Goal: Information Seeking & Learning: Learn about a topic

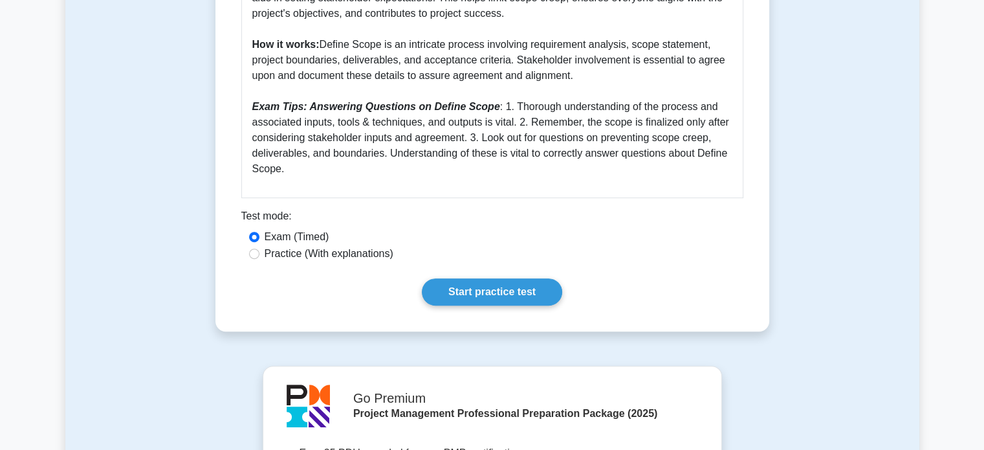
scroll to position [458, 0]
click at [510, 294] on link "Start practice test" at bounding box center [492, 290] width 140 height 27
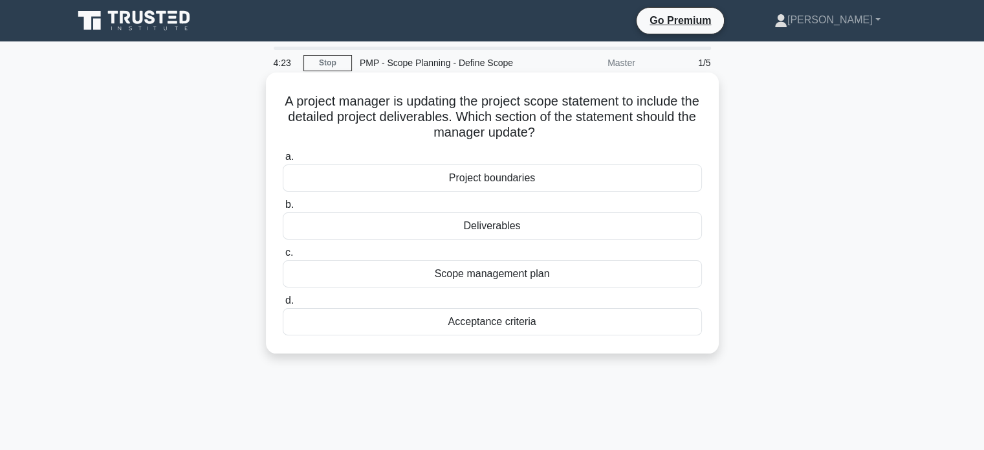
click at [497, 235] on div "Deliverables" at bounding box center [492, 225] width 419 height 27
click at [283, 209] on input "b. Deliverables" at bounding box center [283, 205] width 0 height 8
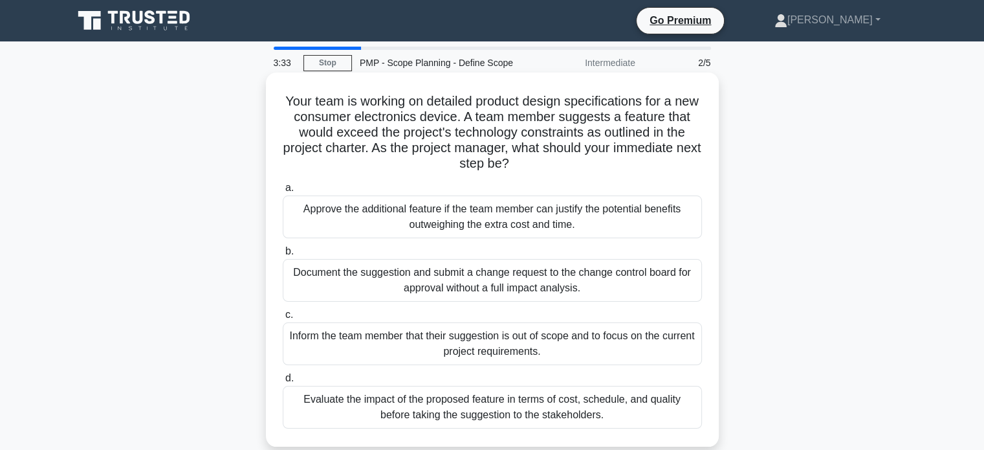
click at [407, 408] on div "Evaluate the impact of the proposed feature in terms of cost, schedule, and qua…" at bounding box center [492, 406] width 419 height 43
click at [283, 382] on input "d. Evaluate the impact of the proposed feature in terms of cost, schedule, and …" at bounding box center [283, 378] width 0 height 8
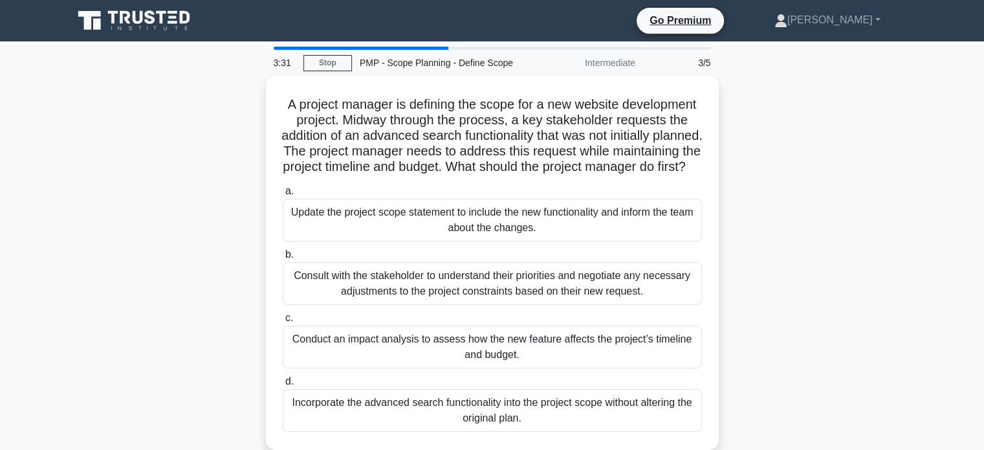
scroll to position [51, 0]
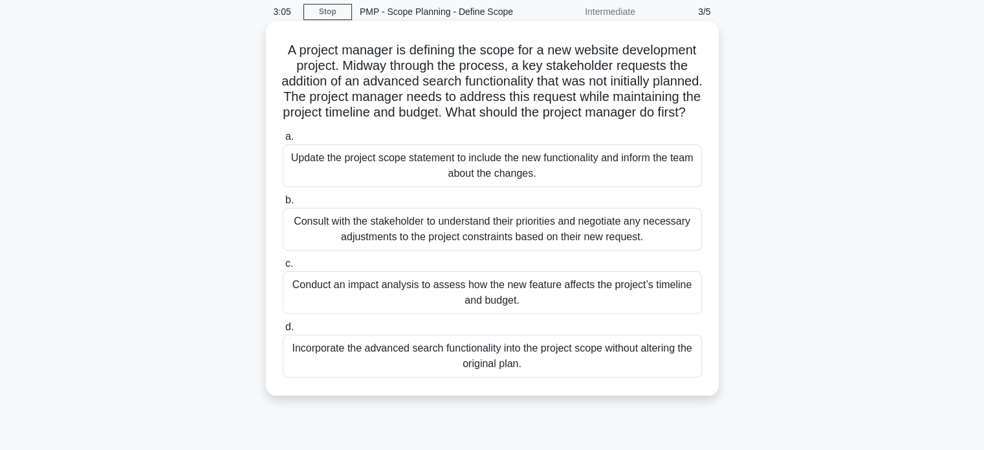
click at [422, 308] on div "Conduct an impact analysis to assess how the new feature affects the project’s …" at bounding box center [492, 292] width 419 height 43
click at [283, 268] on input "c. Conduct an impact analysis to assess how the new feature affects the project…" at bounding box center [283, 263] width 0 height 8
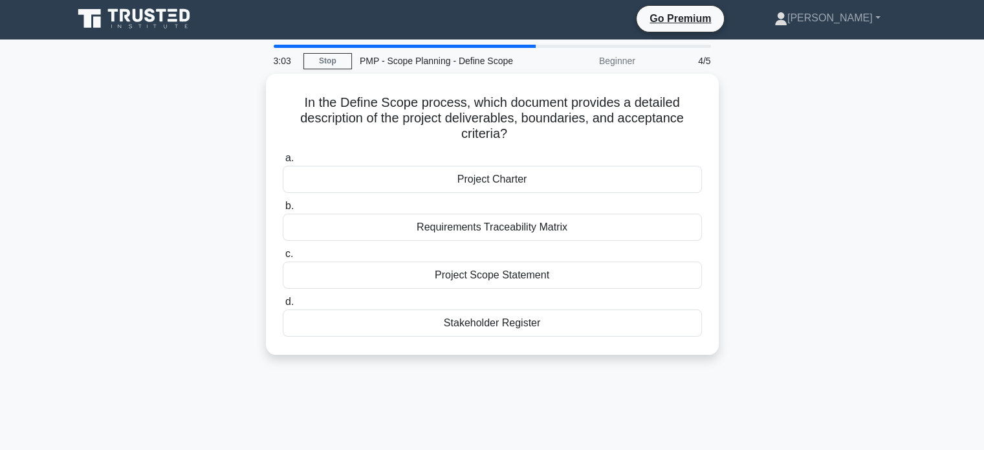
scroll to position [0, 0]
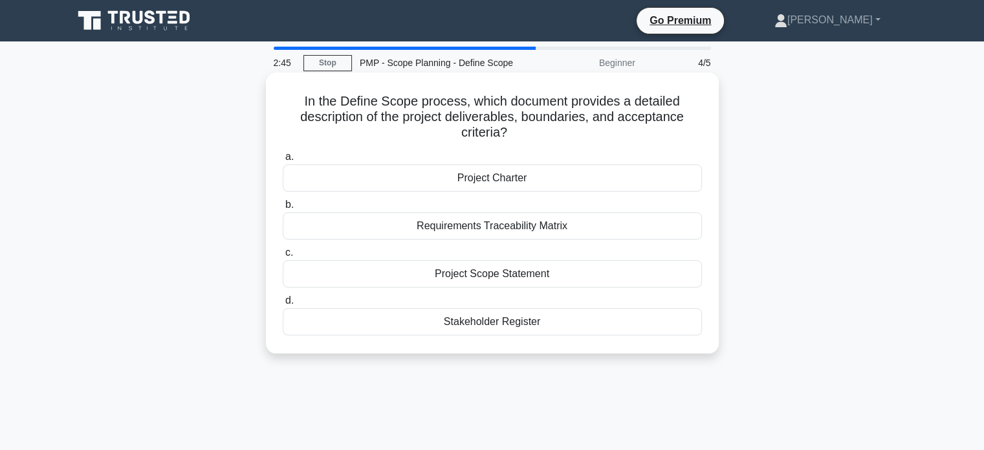
click at [442, 181] on div "Project Charter" at bounding box center [492, 177] width 419 height 27
click at [283, 161] on input "a. Project Charter" at bounding box center [283, 157] width 0 height 8
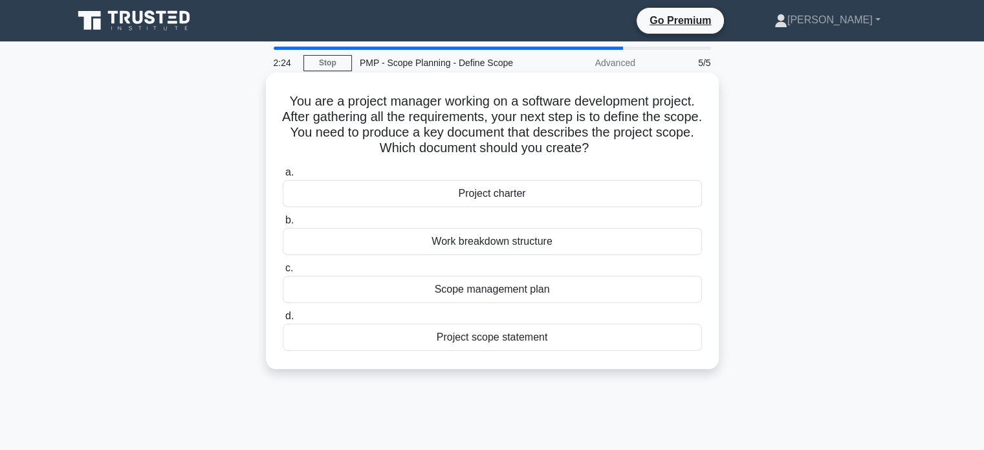
click at [465, 289] on div "Scope management plan" at bounding box center [492, 289] width 419 height 27
click at [283, 272] on input "c. Scope management plan" at bounding box center [283, 268] width 0 height 8
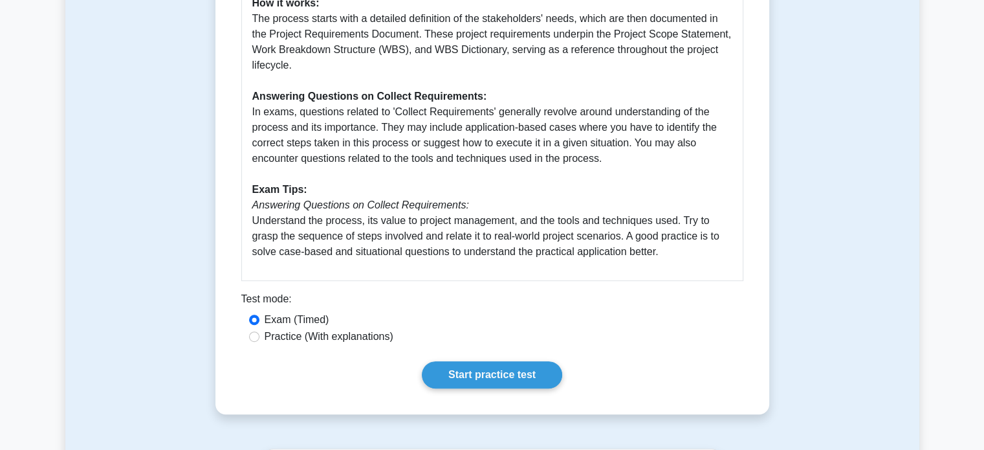
scroll to position [581, 0]
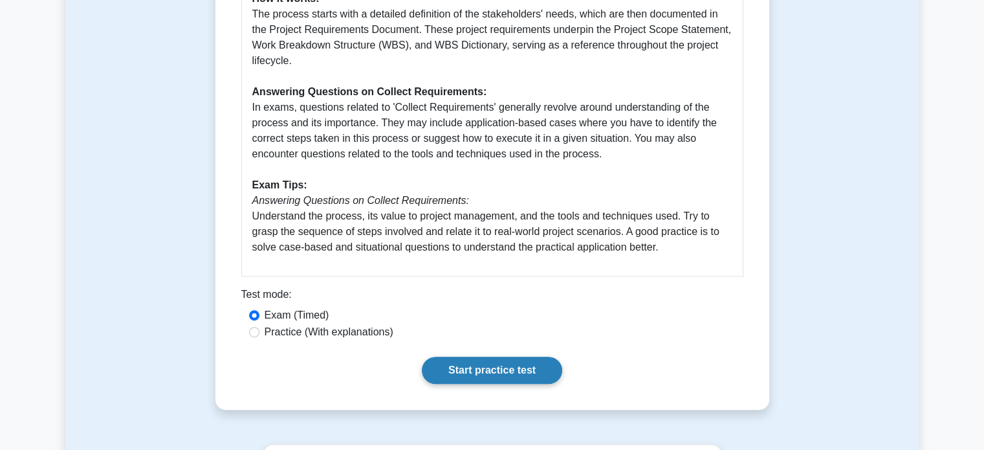
click at [499, 357] on link "Start practice test" at bounding box center [492, 369] width 140 height 27
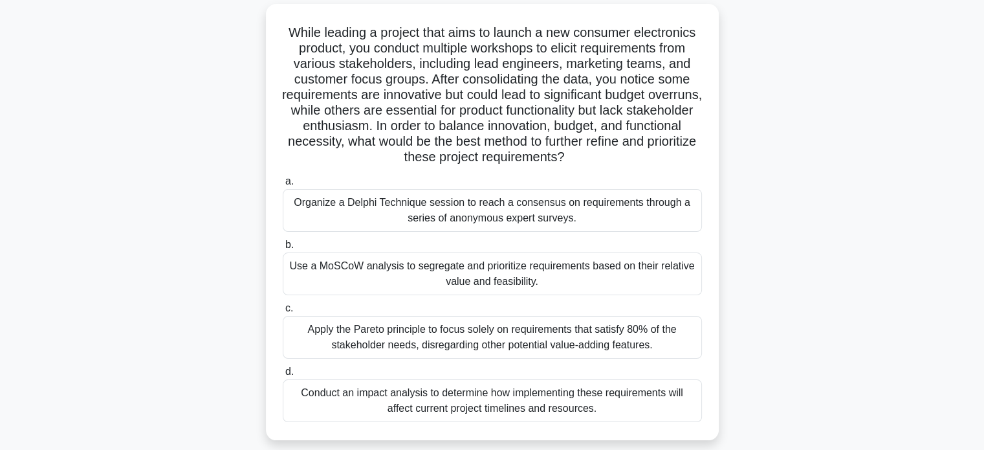
scroll to position [88, 0]
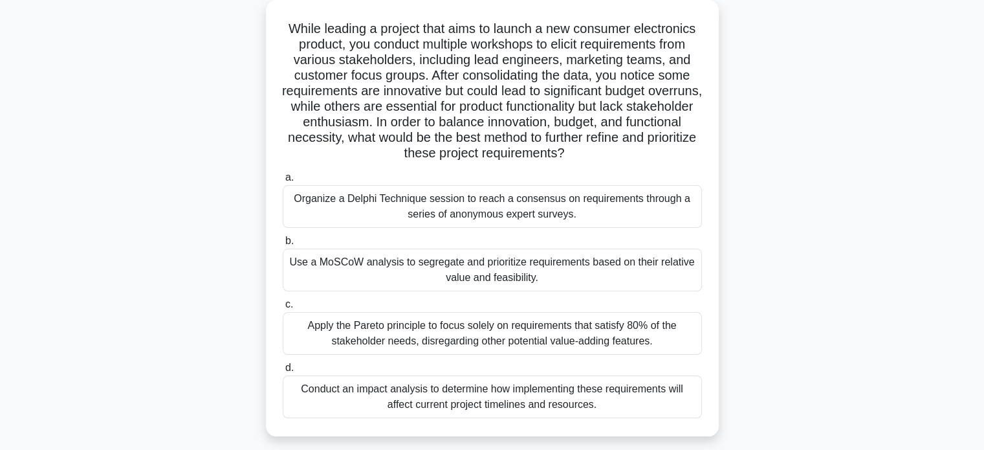
click at [411, 393] on div "Conduct an impact analysis to determine how implementing these requirements wil…" at bounding box center [492, 396] width 419 height 43
click at [283, 372] on input "d. Conduct an impact analysis to determine how implementing these requirements …" at bounding box center [283, 367] width 0 height 8
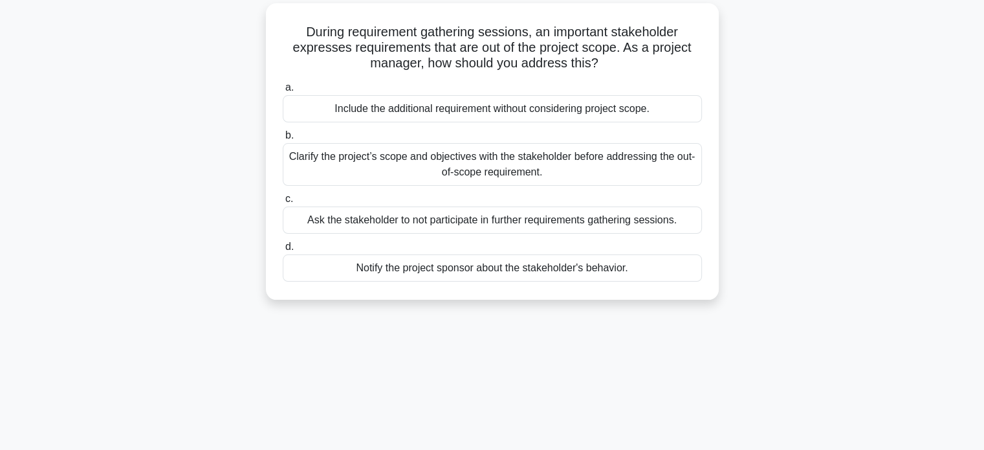
scroll to position [0, 0]
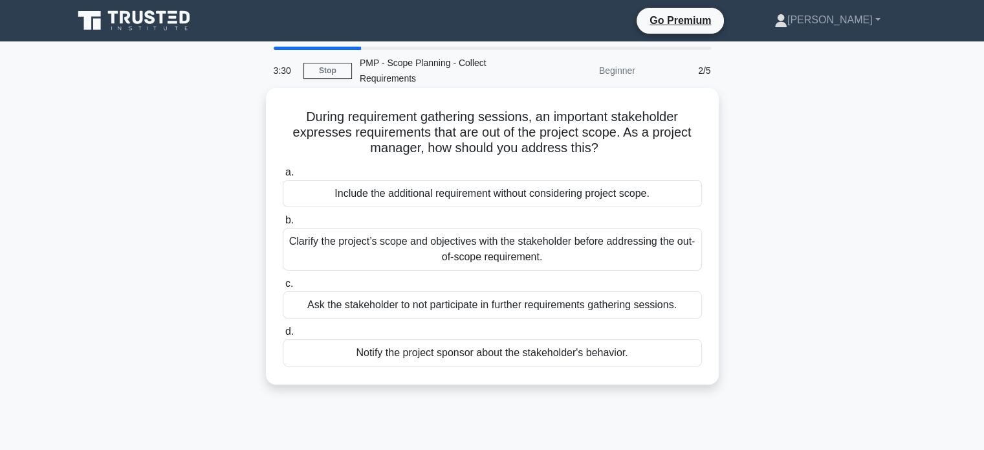
click at [407, 252] on div "Clarify the project’s scope and objectives with the stakeholder before addressi…" at bounding box center [492, 249] width 419 height 43
click at [283, 224] on input "b. Clarify the project’s scope and objectives with the stakeholder before addre…" at bounding box center [283, 220] width 0 height 8
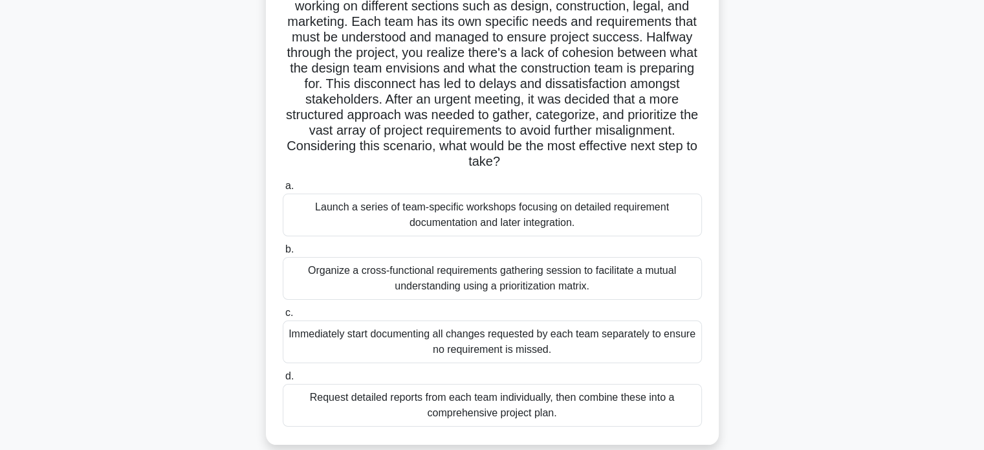
scroll to position [129, 0]
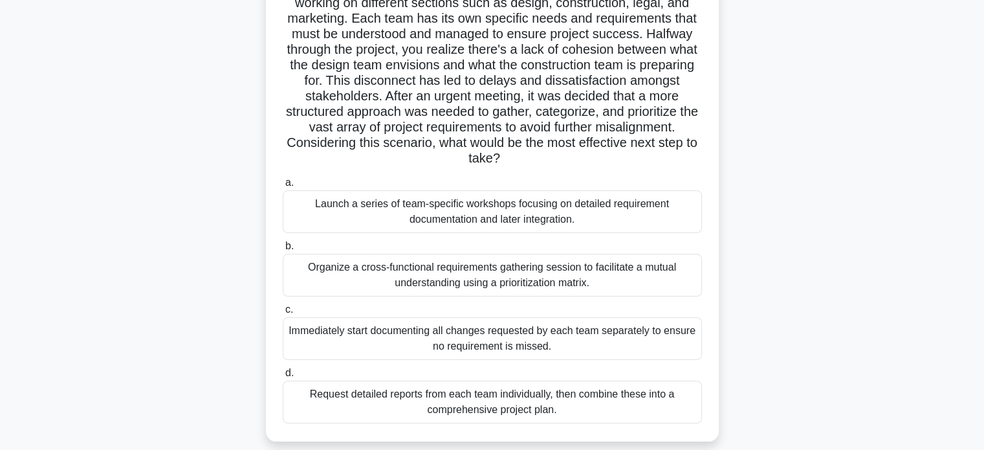
click at [471, 277] on div "Organize a cross-functional requirements gathering session to facilitate a mutu…" at bounding box center [492, 275] width 419 height 43
click at [283, 250] on input "b. Organize a cross-functional requirements gathering session to facilitate a m…" at bounding box center [283, 246] width 0 height 8
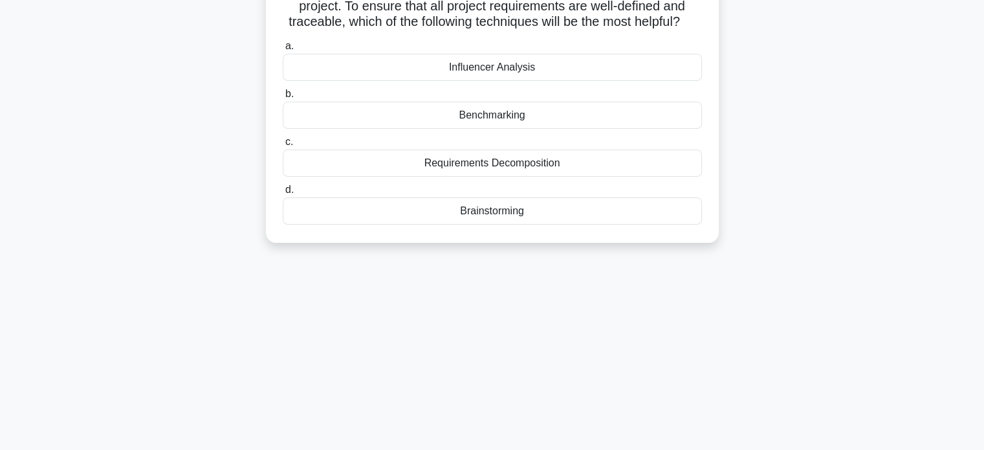
scroll to position [0, 0]
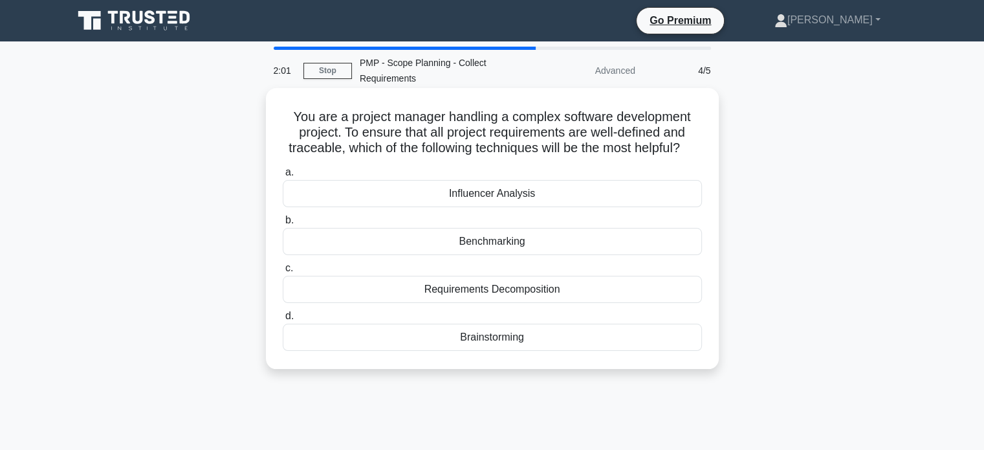
click at [411, 303] on div "Requirements Decomposition" at bounding box center [492, 289] width 419 height 27
click at [283, 272] on input "c. Requirements Decomposition" at bounding box center [283, 268] width 0 height 8
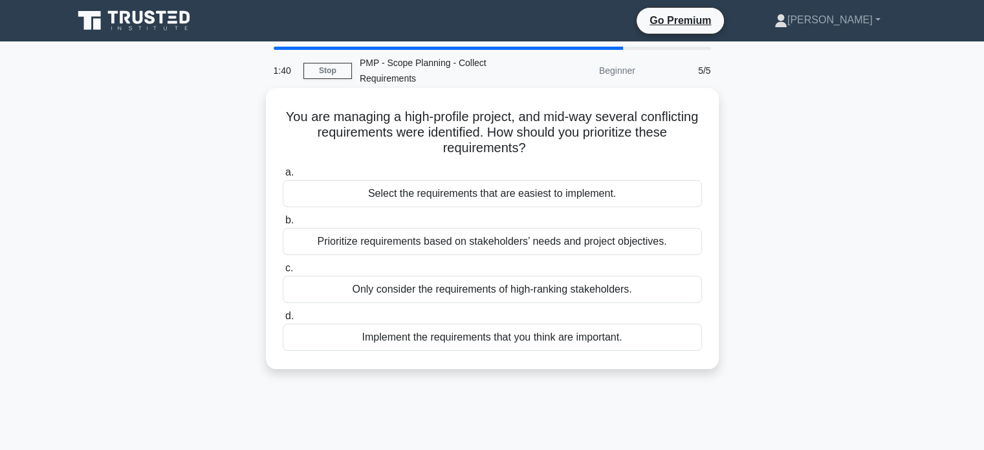
click at [355, 240] on div "Prioritize requirements based on stakeholders’ needs and project objectives." at bounding box center [492, 241] width 419 height 27
click at [283, 224] on input "b. Prioritize requirements based on stakeholders’ needs and project objectives." at bounding box center [283, 220] width 0 height 8
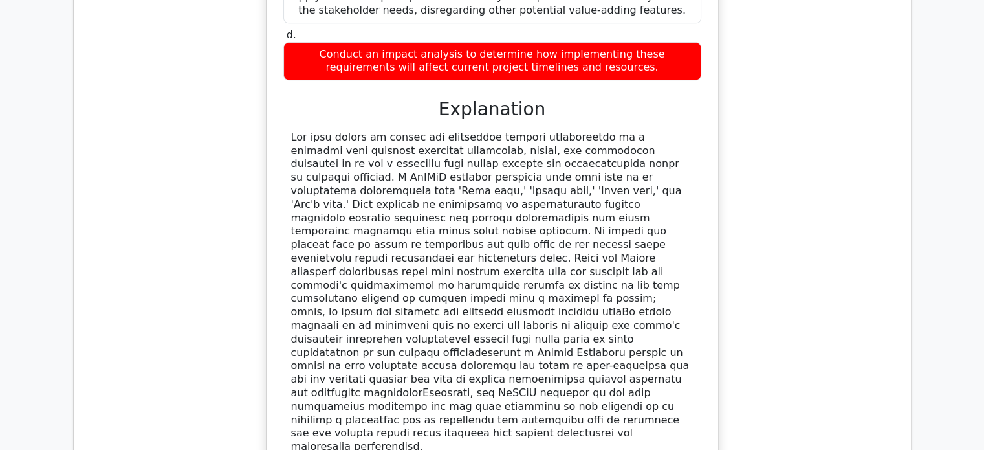
scroll to position [1381, 0]
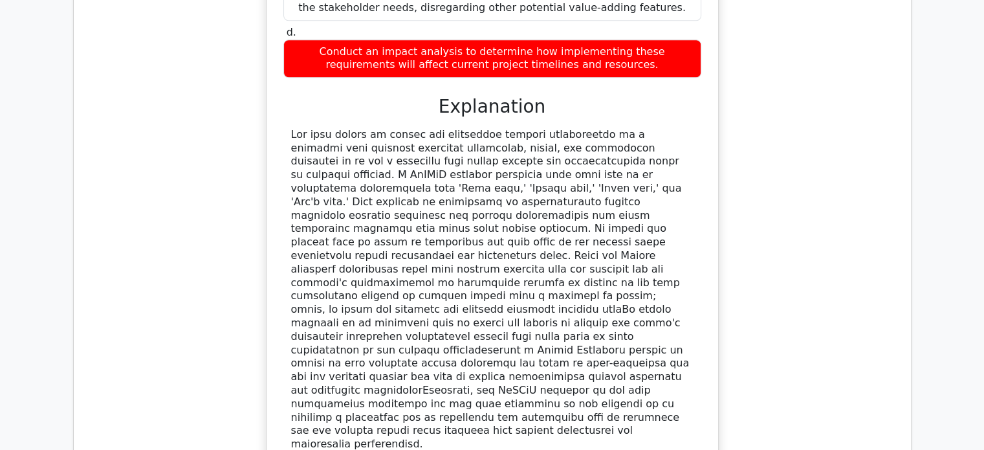
drag, startPoint x: 285, startPoint y: 67, endPoint x: 503, endPoint y: 326, distance: 338.8
click at [503, 326] on div at bounding box center [492, 289] width 418 height 323
copy div "The best method to refine and prioritize project requirements in a scenario tha…"
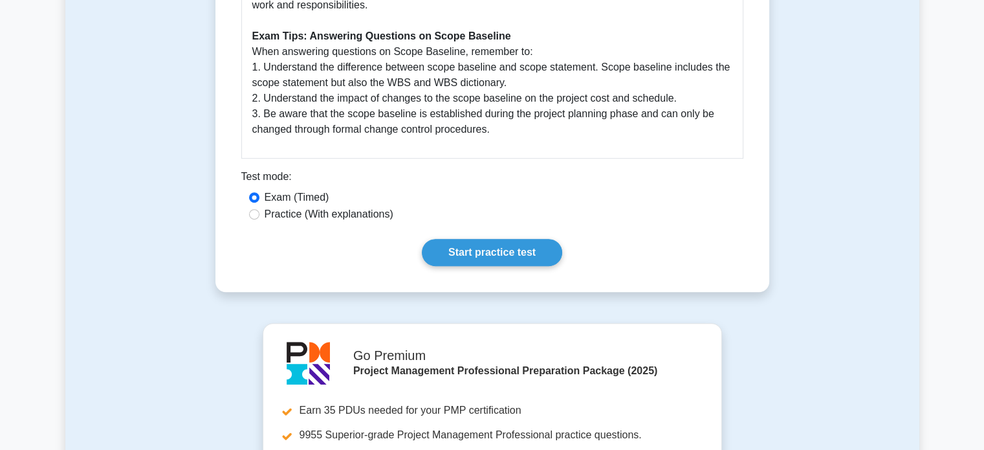
scroll to position [646, 0]
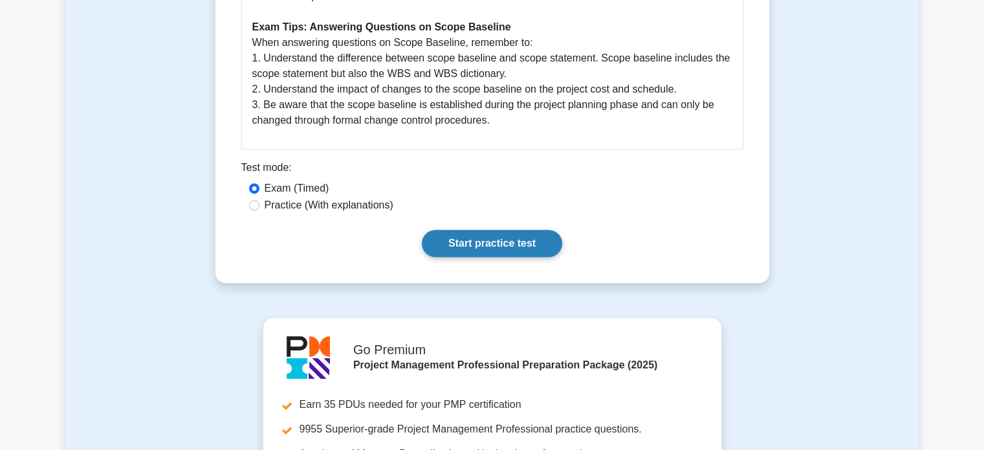
click at [486, 251] on link "Start practice test" at bounding box center [492, 243] width 140 height 27
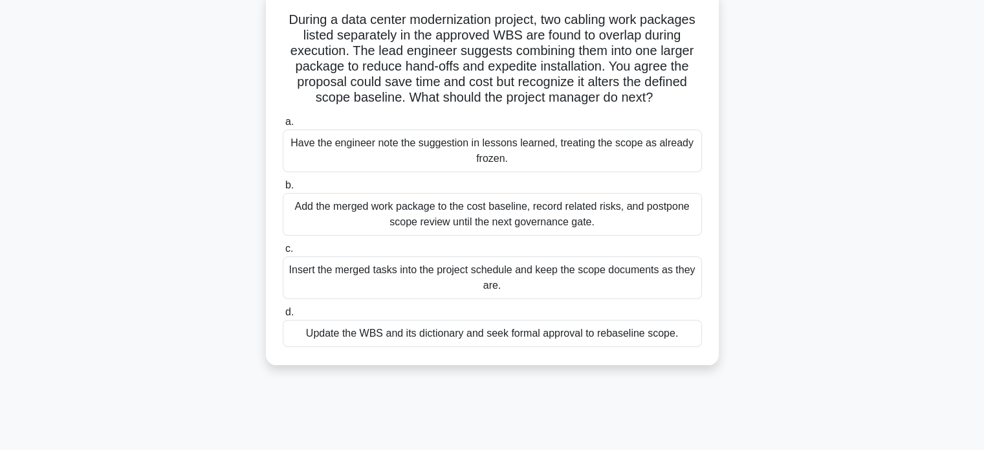
scroll to position [85, 0]
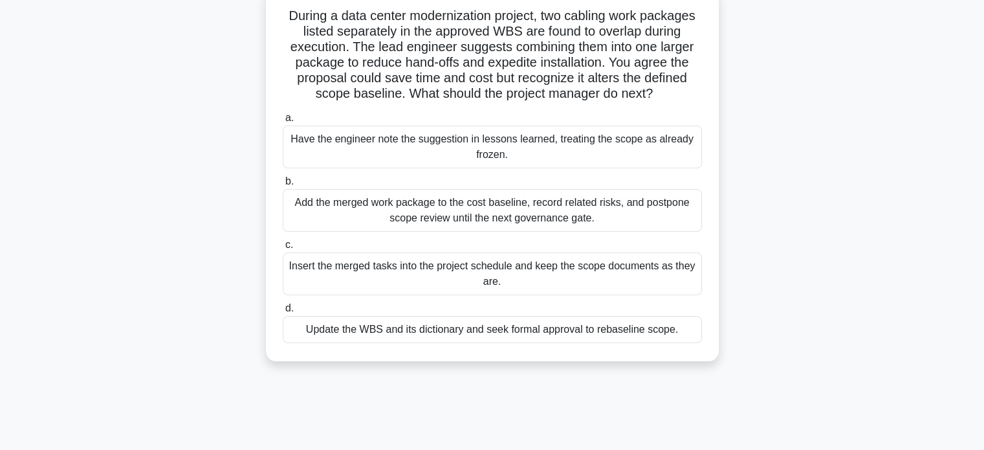
click at [551, 330] on div "Update the WBS and its dictionary and seek formal approval to rebaseline scope." at bounding box center [492, 329] width 419 height 27
click at [283, 312] on input "d. Update the WBS and its dictionary and seek formal approval to rebaseline sco…" at bounding box center [283, 308] width 0 height 8
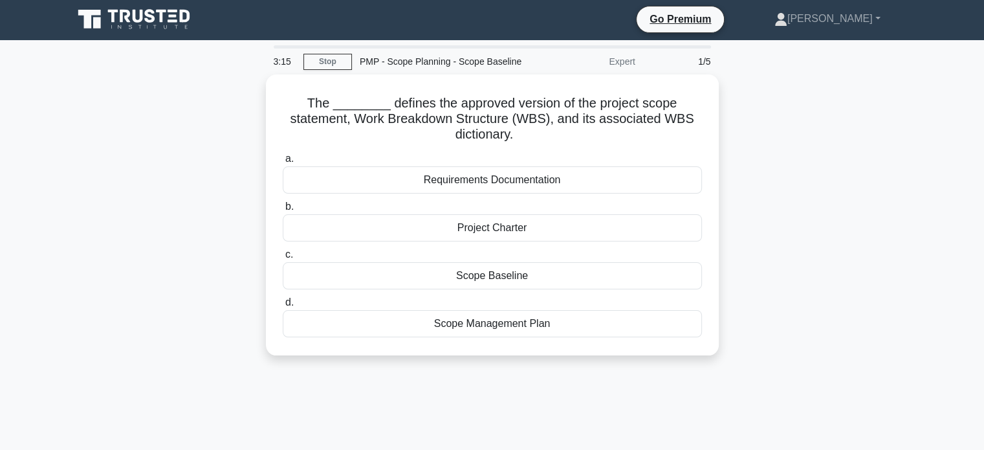
scroll to position [0, 0]
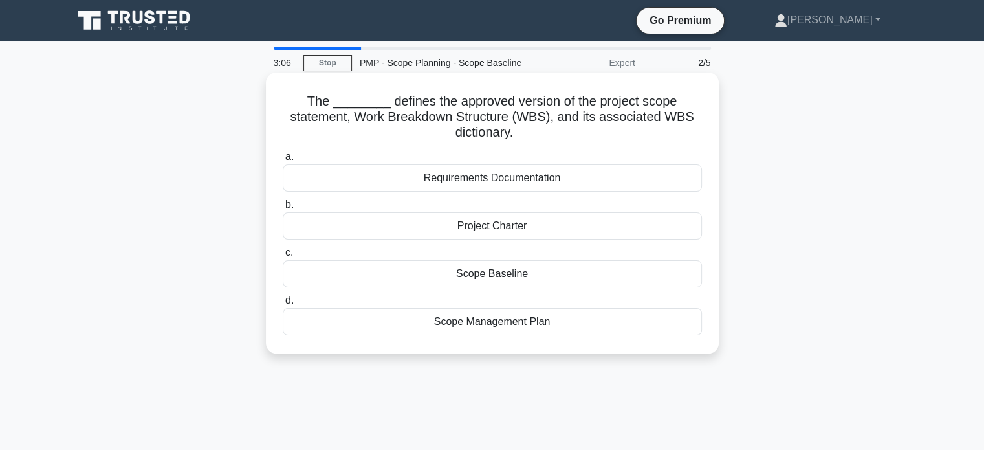
click at [505, 271] on div "Scope Baseline" at bounding box center [492, 273] width 419 height 27
click at [283, 257] on input "c. Scope Baseline" at bounding box center [283, 252] width 0 height 8
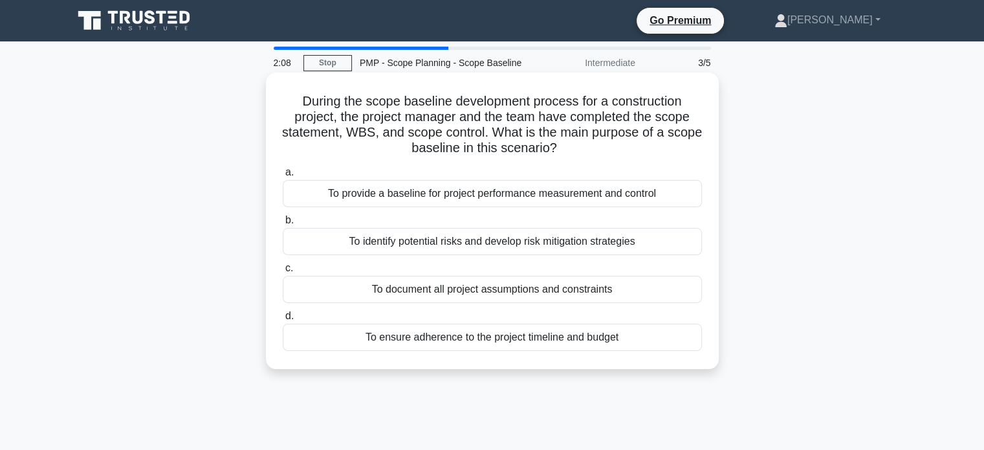
click at [555, 190] on div "To provide a baseline for project performance measurement and control" at bounding box center [492, 193] width 419 height 27
click at [283, 177] on input "a. To provide a baseline for project performance measurement and control" at bounding box center [283, 172] width 0 height 8
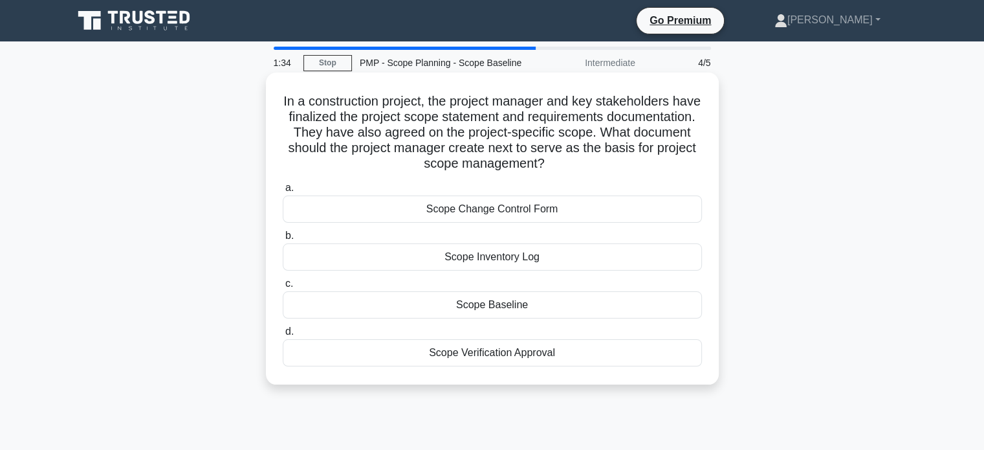
click at [508, 304] on div "Scope Baseline" at bounding box center [492, 304] width 419 height 27
click at [283, 288] on input "c. Scope Baseline" at bounding box center [283, 283] width 0 height 8
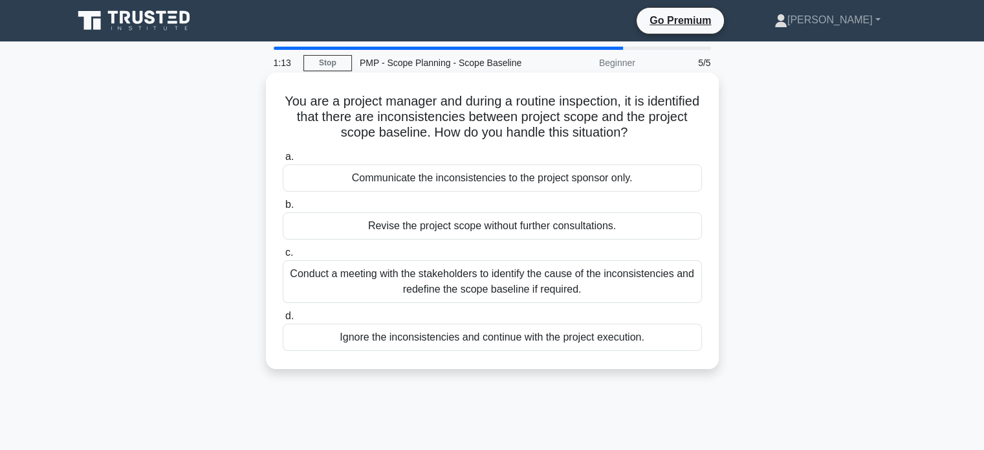
click at [533, 279] on div "Conduct a meeting with the stakeholders to identify the cause of the inconsiste…" at bounding box center [492, 281] width 419 height 43
click at [283, 257] on input "c. Conduct a meeting with the stakeholders to identify the cause of the inconsi…" at bounding box center [283, 252] width 0 height 8
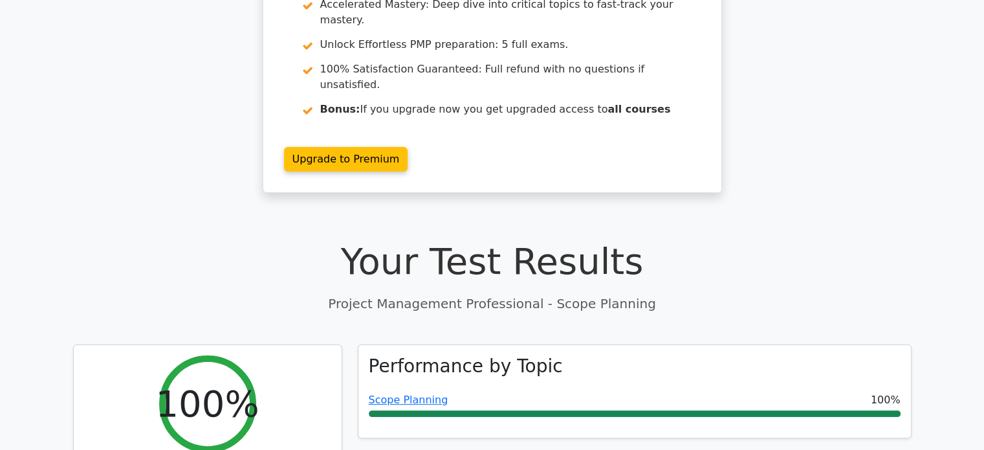
scroll to position [216, 0]
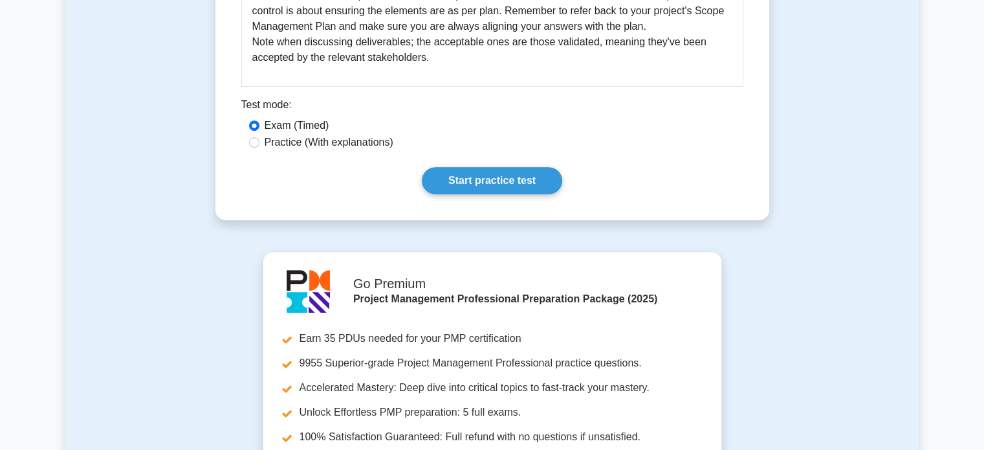
scroll to position [603, 0]
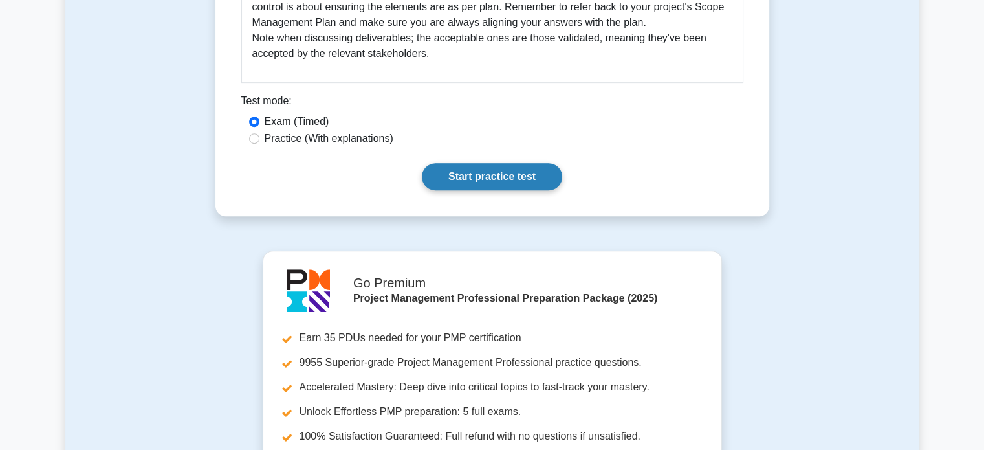
click at [500, 173] on link "Start practice test" at bounding box center [492, 176] width 140 height 27
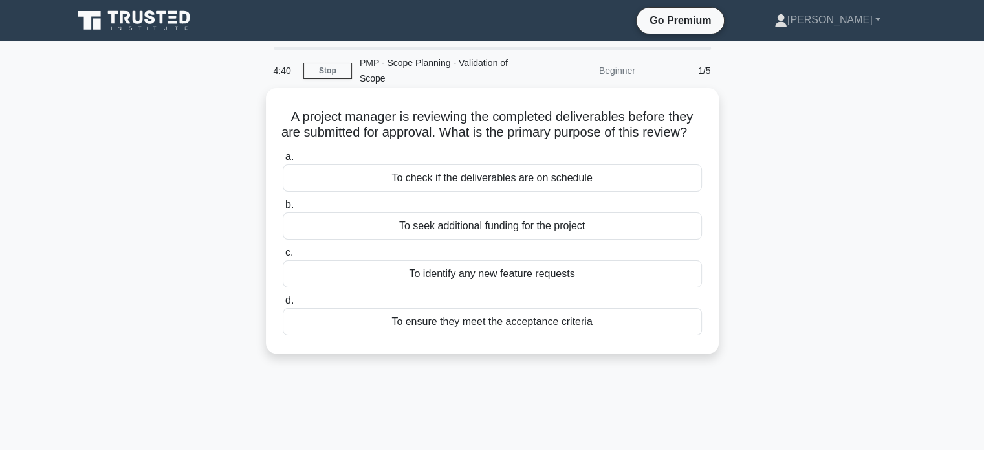
click at [603, 333] on div "To ensure they meet the acceptance criteria" at bounding box center [492, 321] width 419 height 27
click at [283, 305] on input "d. To ensure they meet the acceptance criteria" at bounding box center [283, 300] width 0 height 8
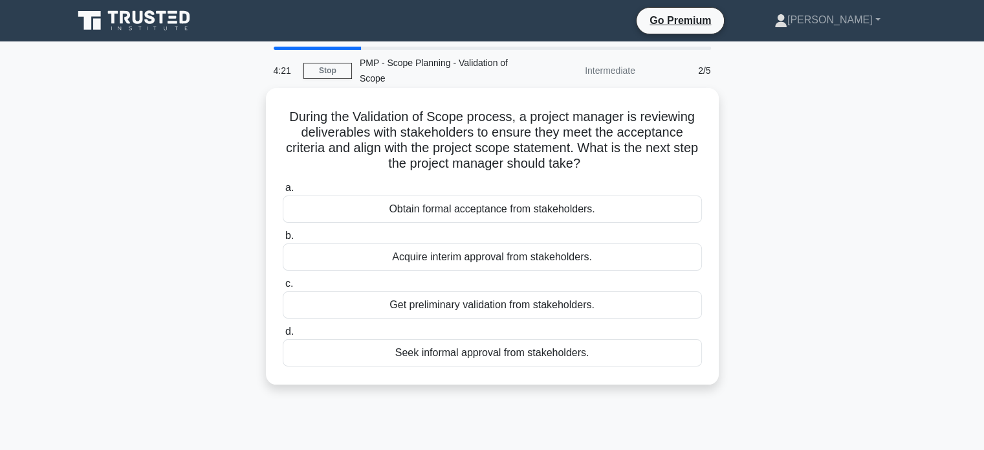
click at [552, 212] on div "Obtain formal acceptance from stakeholders." at bounding box center [492, 208] width 419 height 27
click at [283, 192] on input "a. Obtain formal acceptance from stakeholders." at bounding box center [283, 188] width 0 height 8
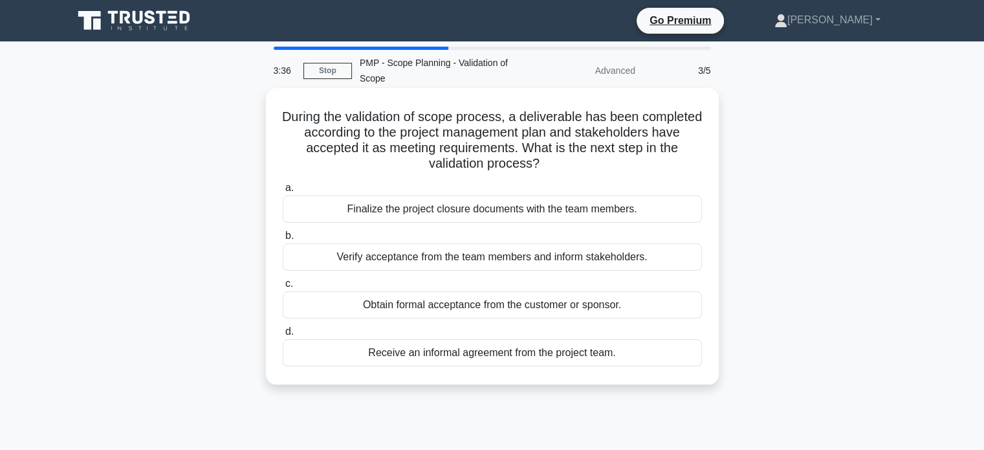
click at [510, 312] on div "Obtain formal acceptance from the customer or sponsor." at bounding box center [492, 304] width 419 height 27
click at [283, 288] on input "c. Obtain formal acceptance from the customer or sponsor." at bounding box center [283, 283] width 0 height 8
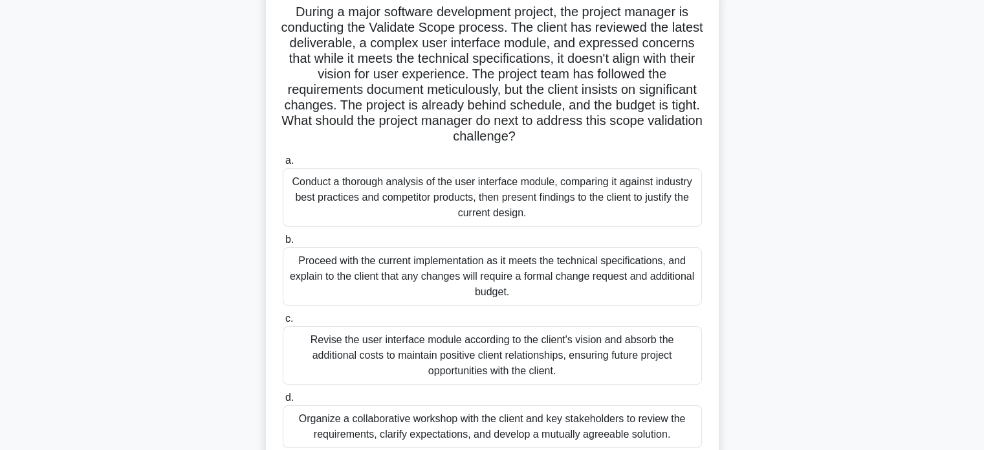
scroll to position [109, 0]
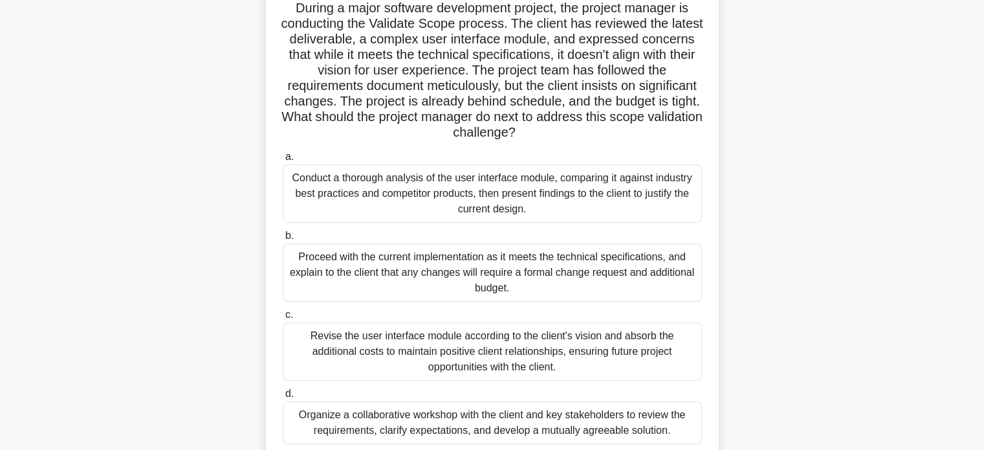
click at [543, 271] on div "Proceed with the current implementation as it meets the technical specification…" at bounding box center [492, 272] width 419 height 58
click at [283, 240] on input "b. Proceed with the current implementation as it meets the technical specificat…" at bounding box center [283, 236] width 0 height 8
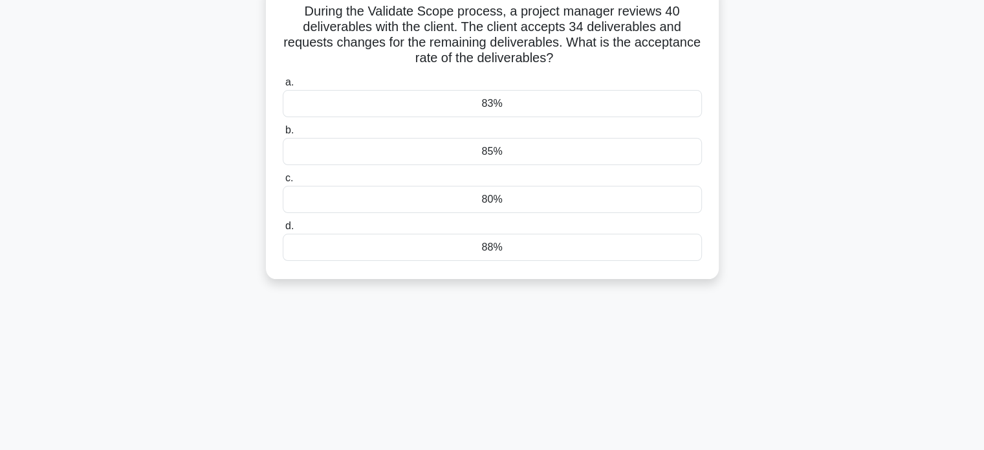
scroll to position [0, 0]
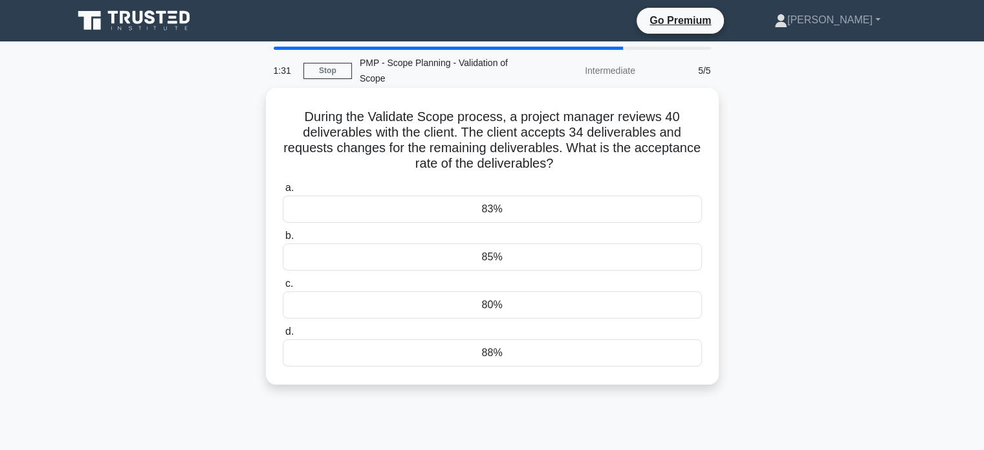
click at [488, 255] on div "85%" at bounding box center [492, 256] width 419 height 27
click at [283, 240] on input "b. 85%" at bounding box center [283, 236] width 0 height 8
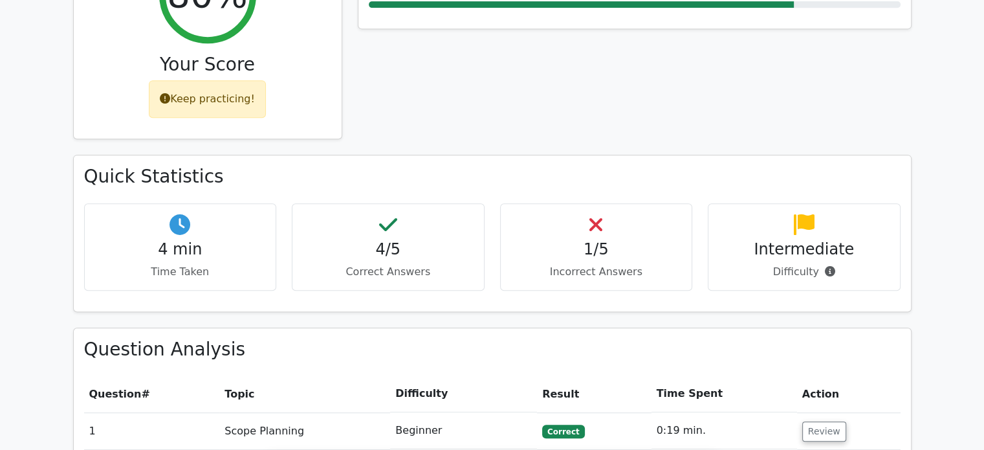
scroll to position [609, 0]
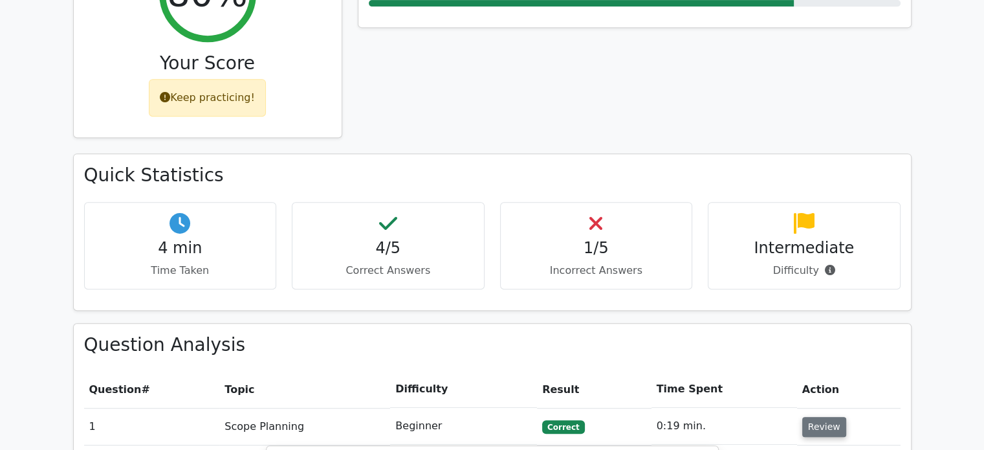
click at [820, 417] on button "Review" at bounding box center [824, 427] width 44 height 20
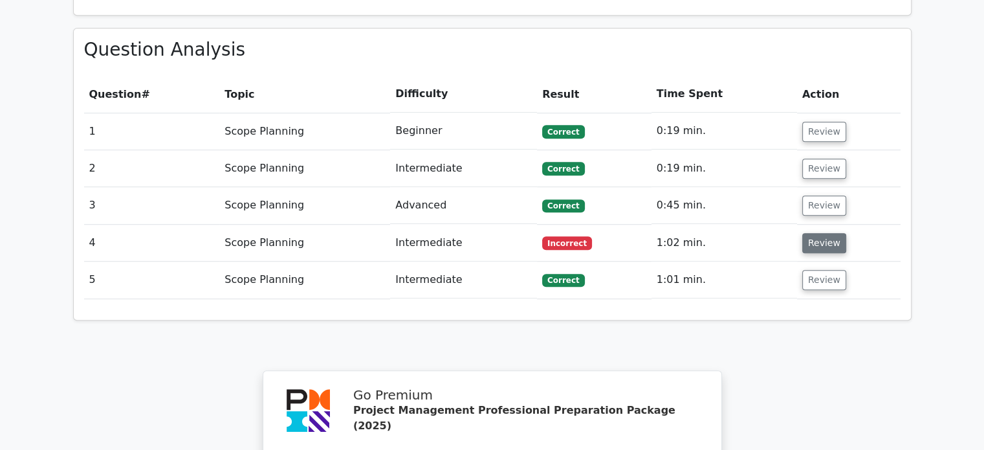
click at [823, 233] on button "Review" at bounding box center [824, 243] width 44 height 20
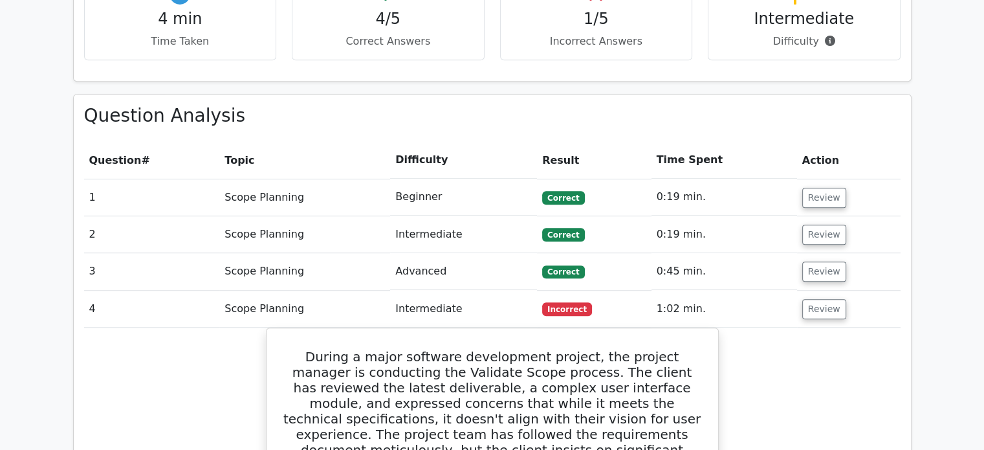
scroll to position [823, 0]
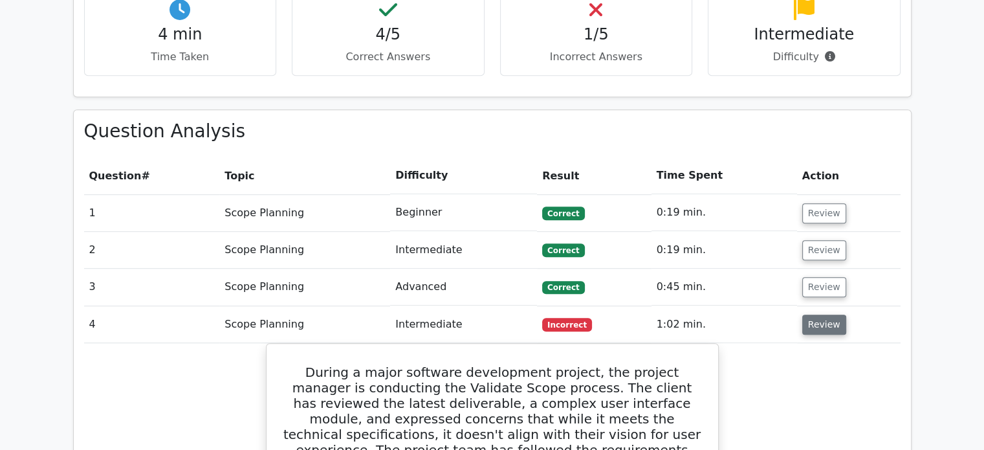
click at [819, 314] on button "Review" at bounding box center [824, 324] width 44 height 20
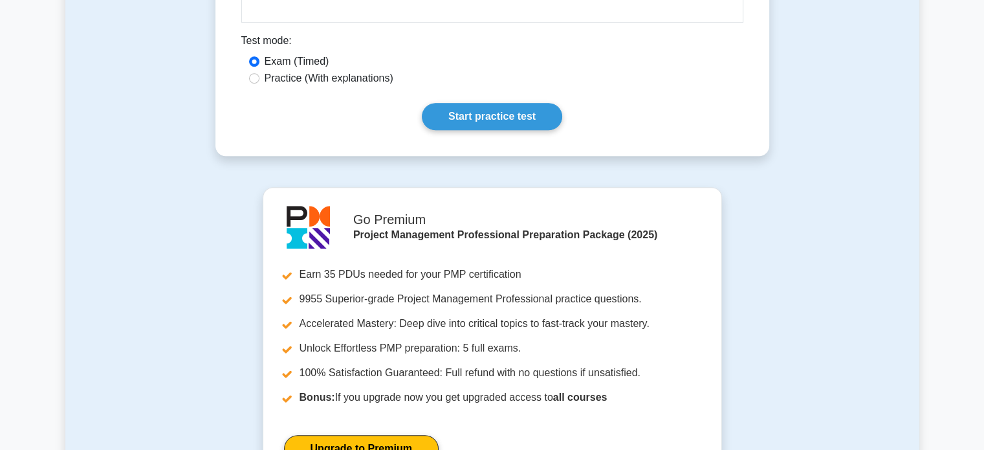
scroll to position [684, 0]
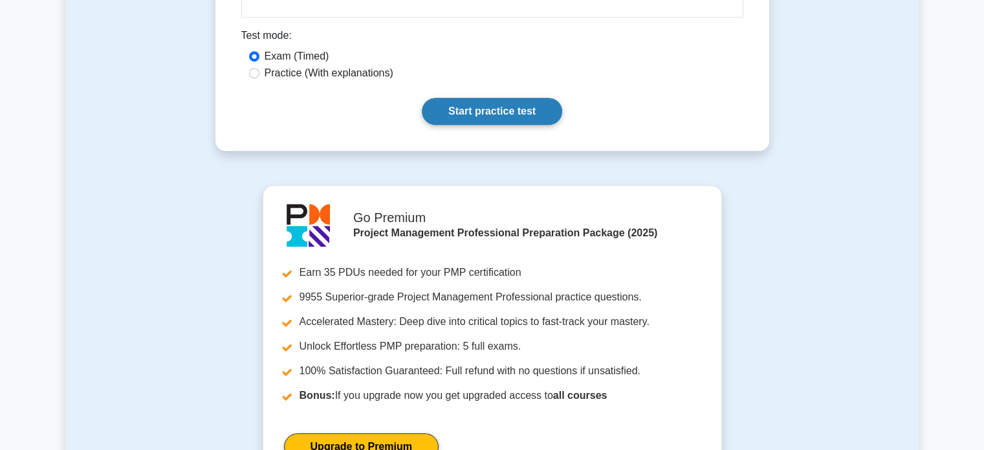
click at [502, 109] on link "Start practice test" at bounding box center [492, 111] width 140 height 27
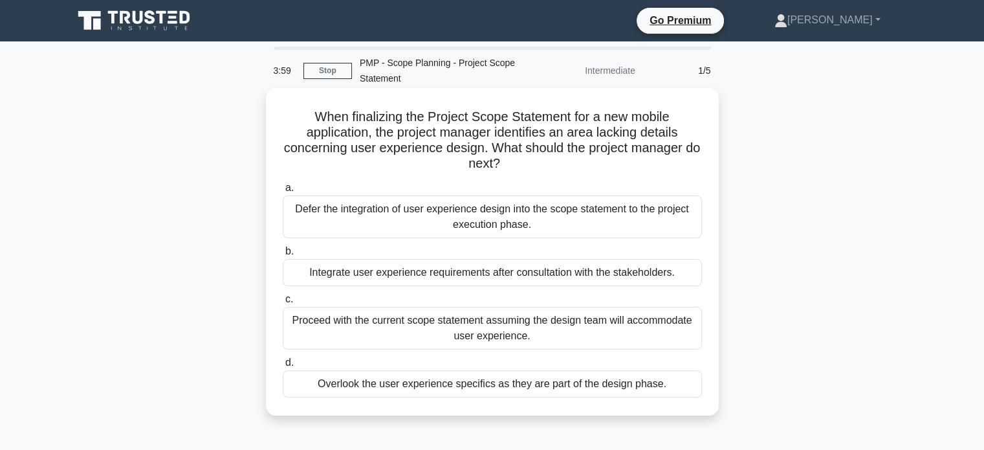
click at [514, 271] on div "Integrate user experience requirements after consultation with the stakeholders." at bounding box center [492, 272] width 419 height 27
click at [283, 255] on input "b. Integrate user experience requirements after consultation with the stakehold…" at bounding box center [283, 251] width 0 height 8
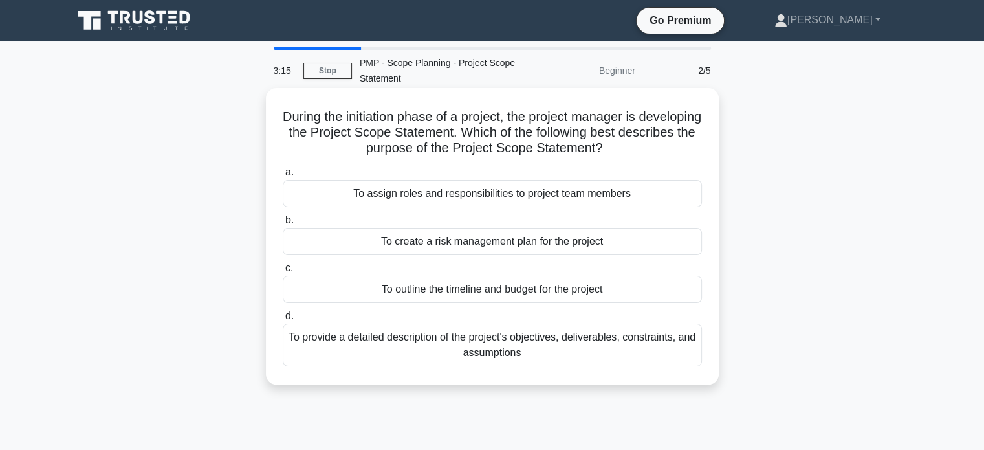
click at [528, 338] on div "To provide a detailed description of the project's objectives, deliverables, co…" at bounding box center [492, 344] width 419 height 43
click at [283, 320] on input "d. To provide a detailed description of the project's objectives, deliverables,…" at bounding box center [283, 316] width 0 height 8
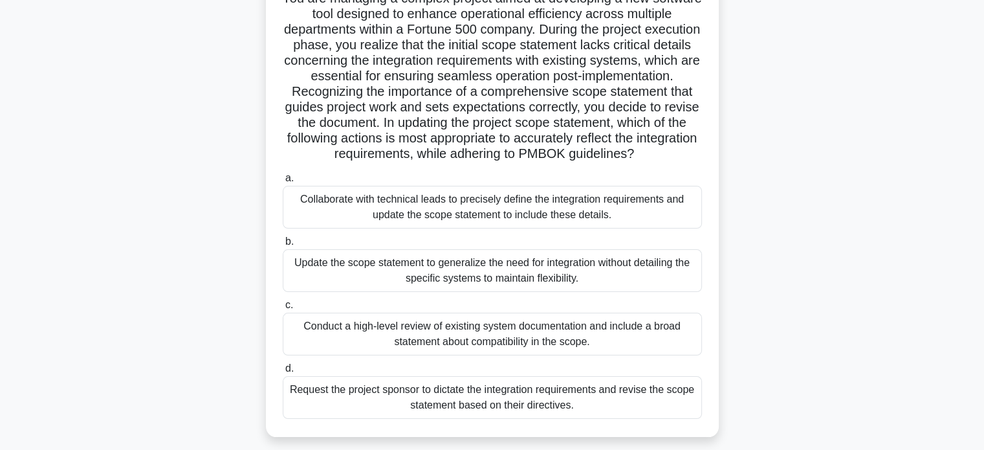
scroll to position [123, 0]
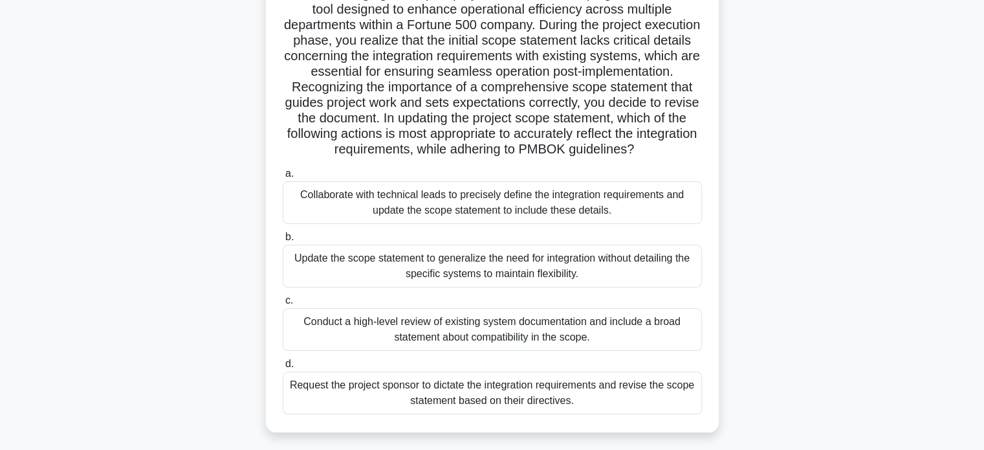
click at [519, 219] on div "Collaborate with technical leads to precisely define the integration requiremen…" at bounding box center [492, 202] width 419 height 43
click at [283, 178] on input "a. Collaborate with technical leads to precisely define the integration require…" at bounding box center [283, 173] width 0 height 8
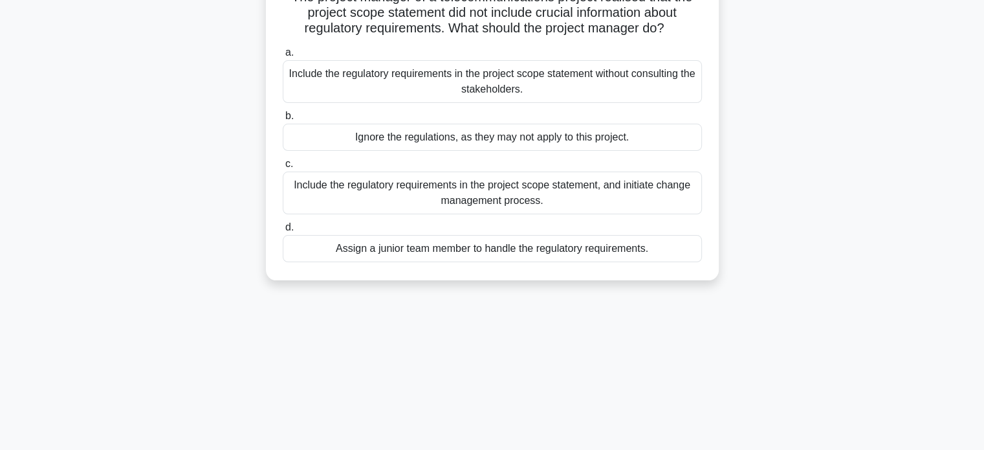
scroll to position [0, 0]
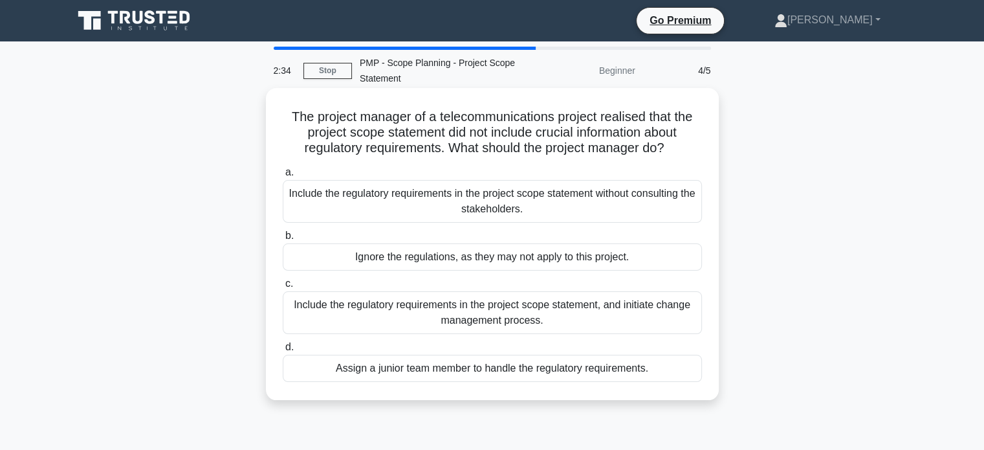
click at [563, 318] on div "Include the regulatory requirements in the project scope statement, and initiat…" at bounding box center [492, 312] width 419 height 43
click at [283, 288] on input "c. Include the regulatory requirements in the project scope statement, and init…" at bounding box center [283, 283] width 0 height 8
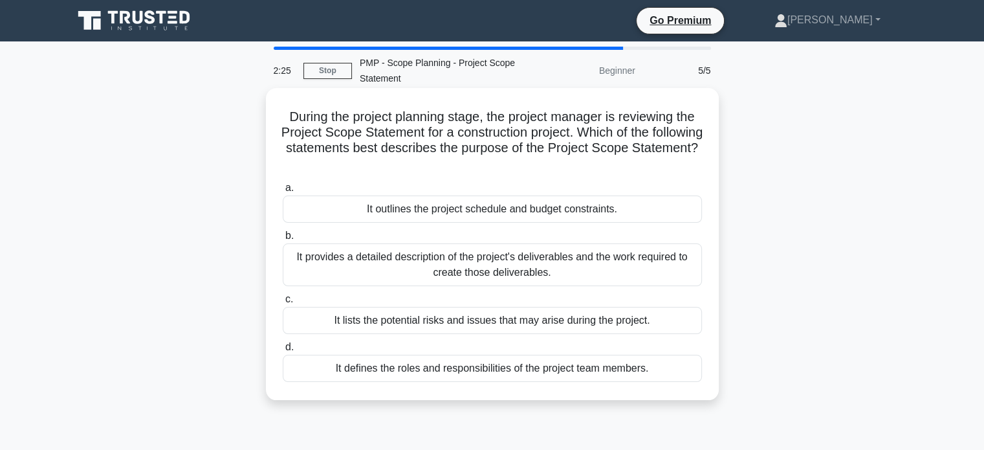
click at [479, 274] on div "It provides a detailed description of the project's deliverables and the work r…" at bounding box center [492, 264] width 419 height 43
click at [283, 240] on input "b. It provides a detailed description of the project's deliverables and the wor…" at bounding box center [283, 236] width 0 height 8
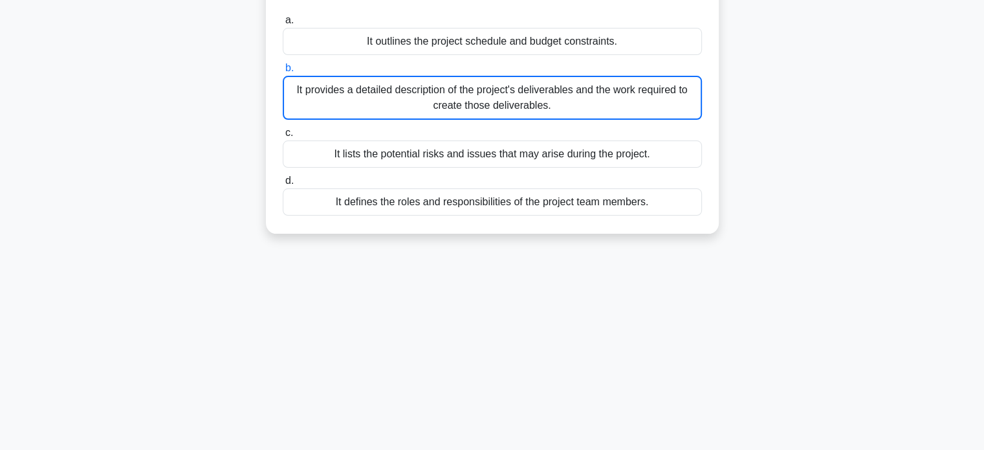
scroll to position [168, 0]
